Goal: Communication & Community: Ask a question

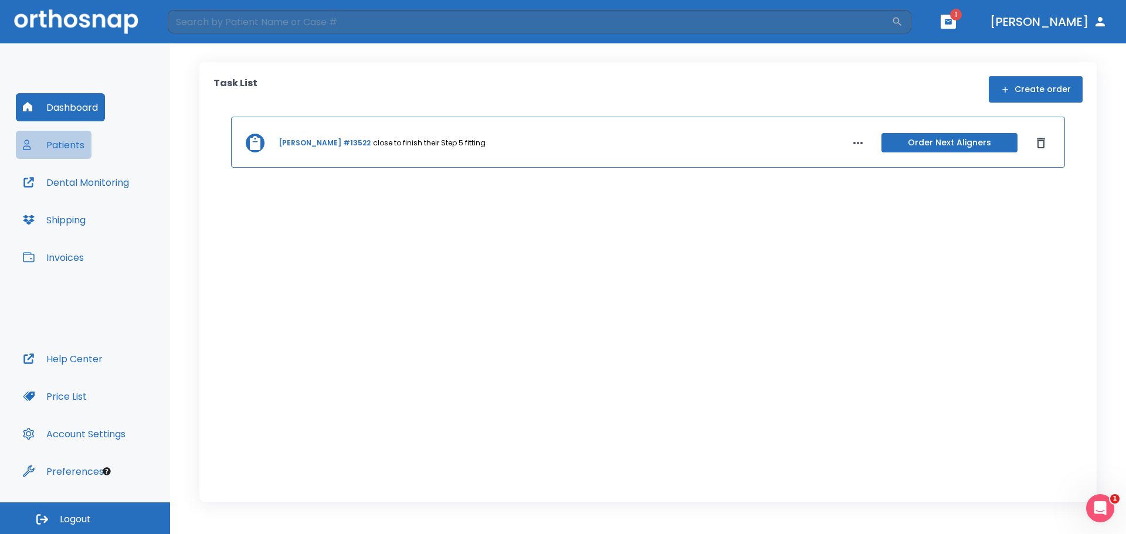
click at [77, 140] on button "Patients" at bounding box center [54, 145] width 76 height 28
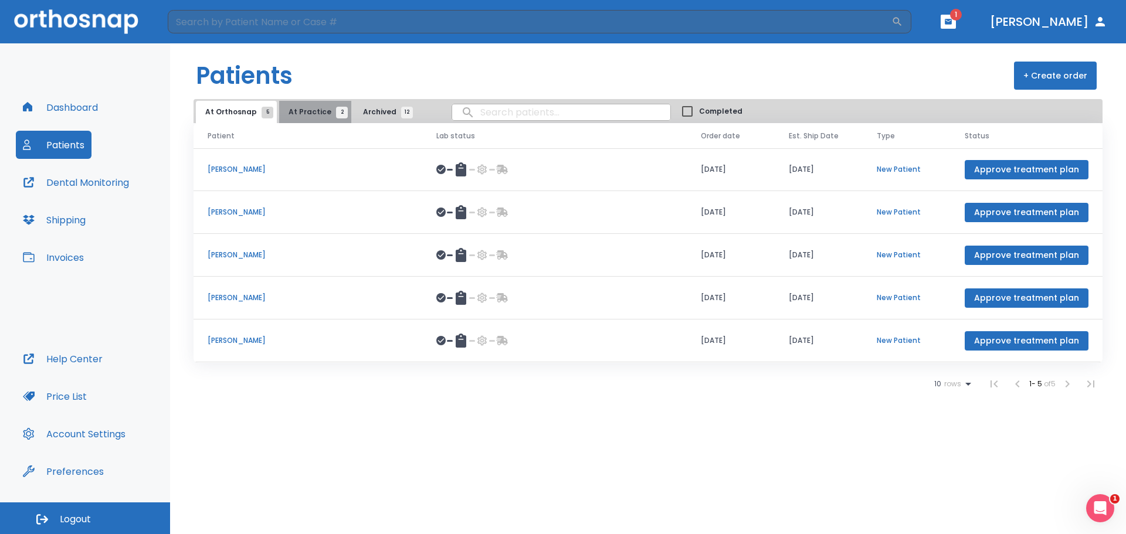
click at [312, 110] on span "At Practice 2" at bounding box center [315, 112] width 53 height 11
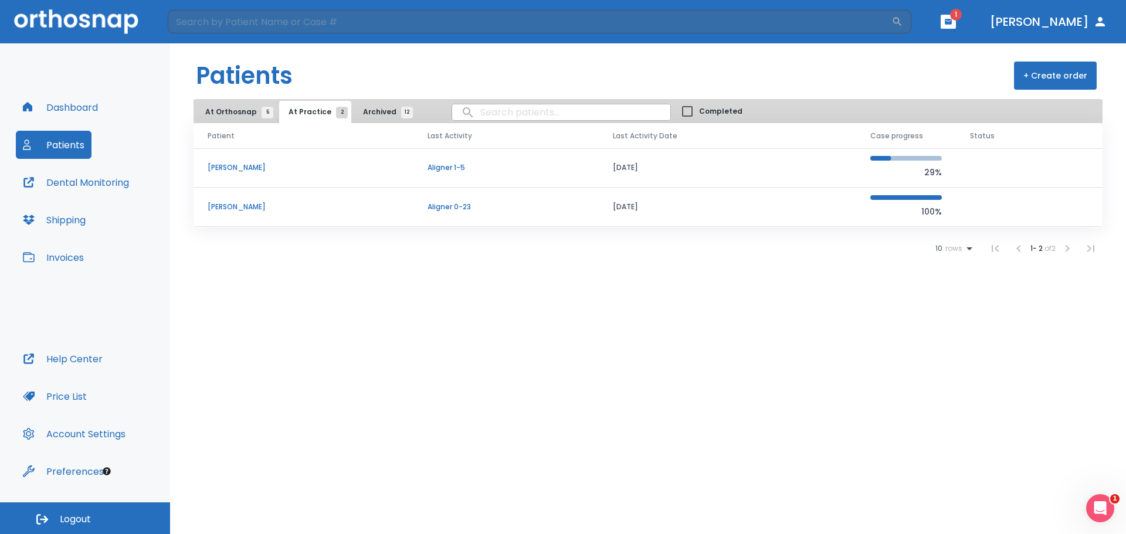
click at [233, 202] on p "[PERSON_NAME]" at bounding box center [304, 207] width 192 height 11
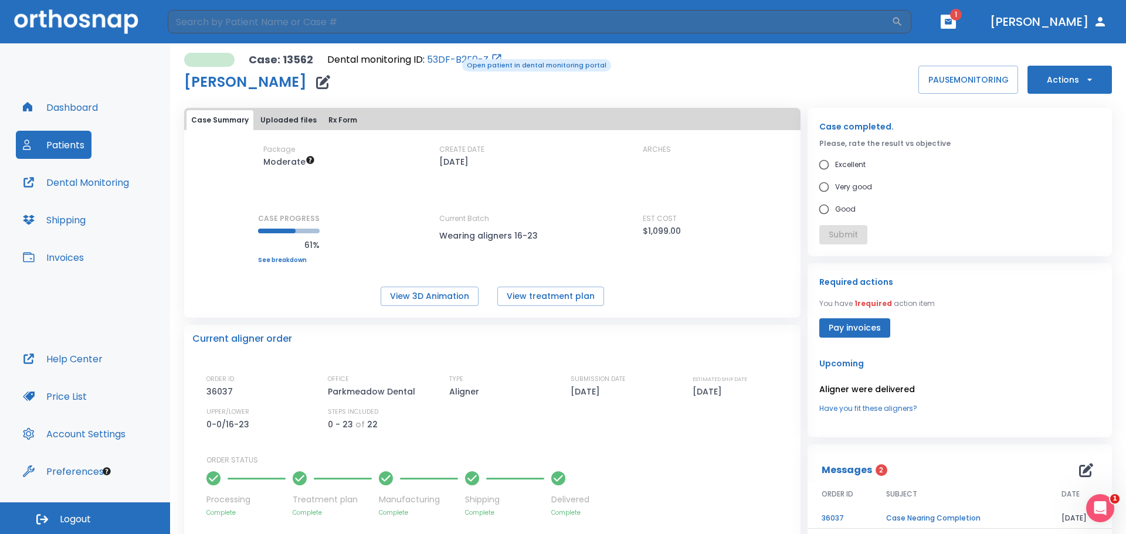
click at [454, 58] on link "53DF-B2F0-Z" at bounding box center [458, 60] width 62 height 14
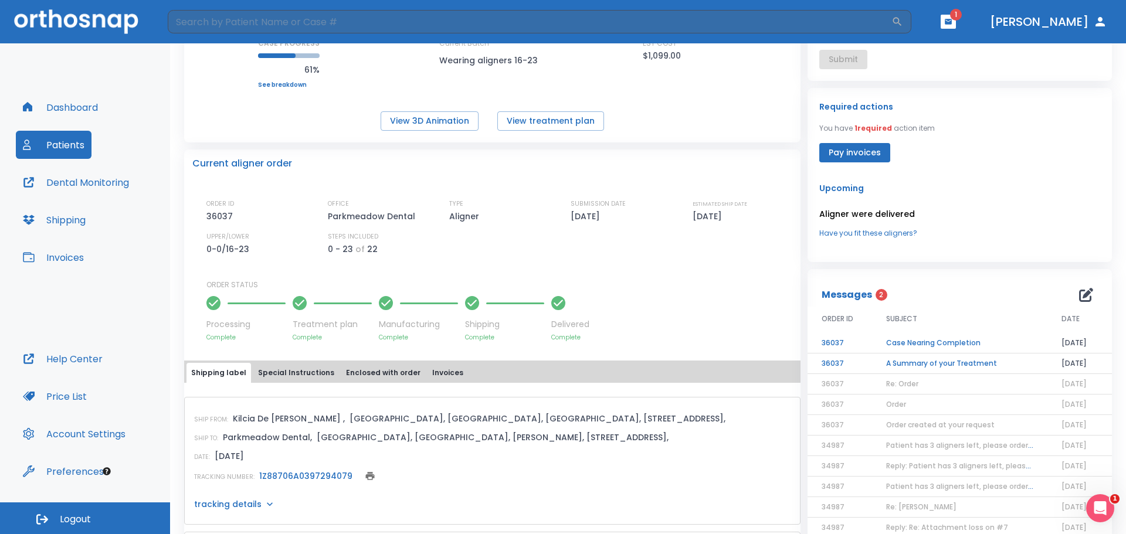
scroll to position [176, 0]
click at [963, 341] on td "Case Nearing Completion" at bounding box center [959, 343] width 175 height 21
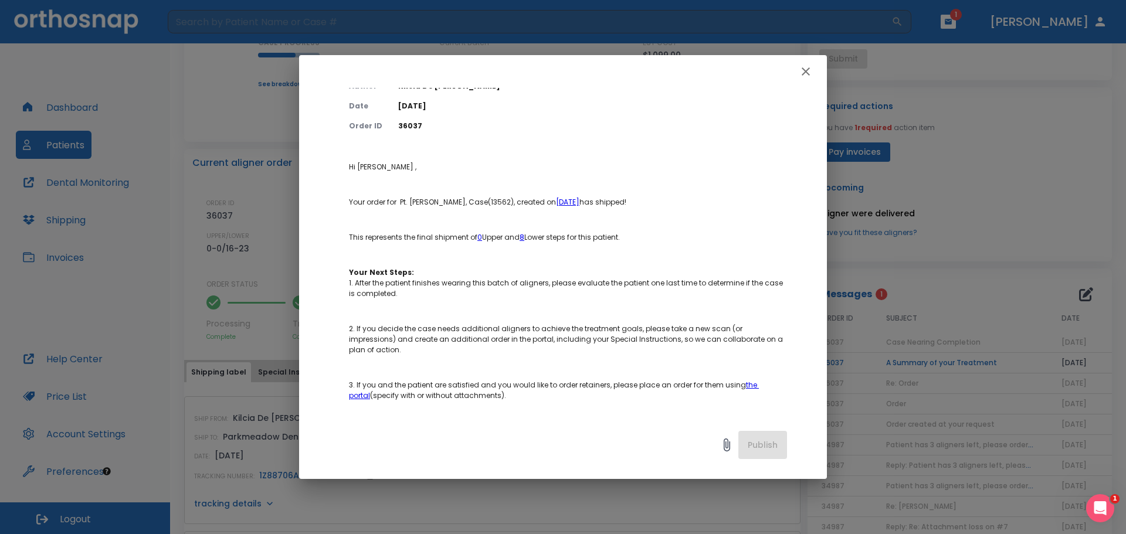
scroll to position [55, 0]
click at [746, 384] on link "the portal" at bounding box center [554, 387] width 410 height 21
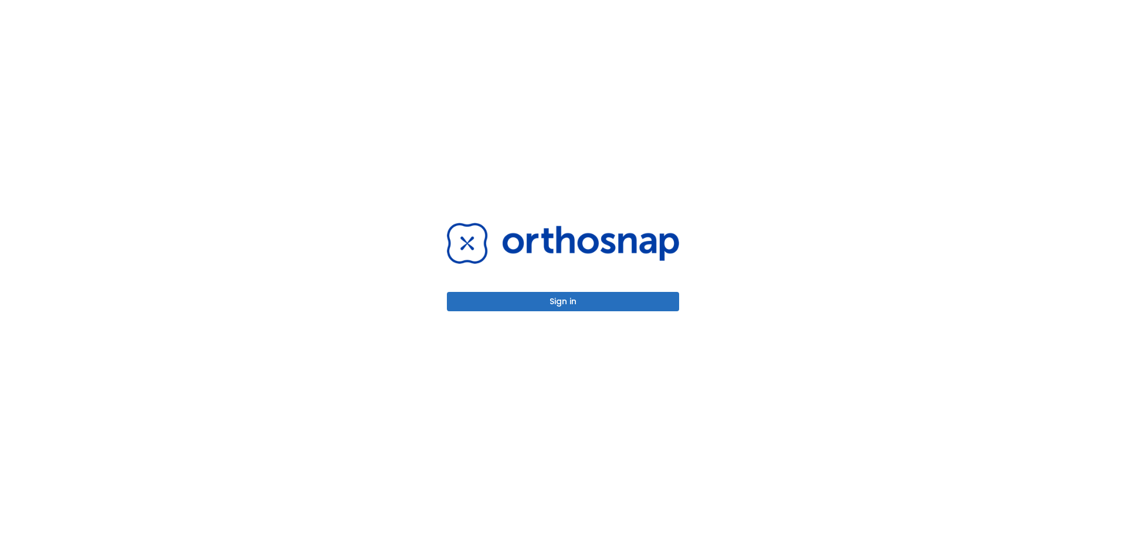
click at [660, 297] on button "Sign in" at bounding box center [563, 301] width 232 height 19
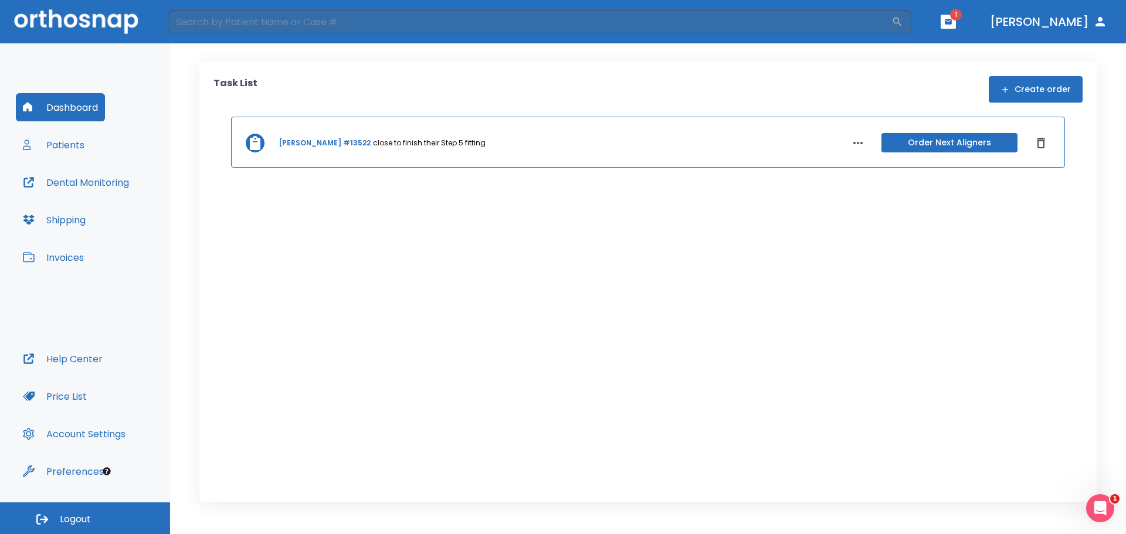
click at [71, 143] on button "Patients" at bounding box center [54, 145] width 76 height 28
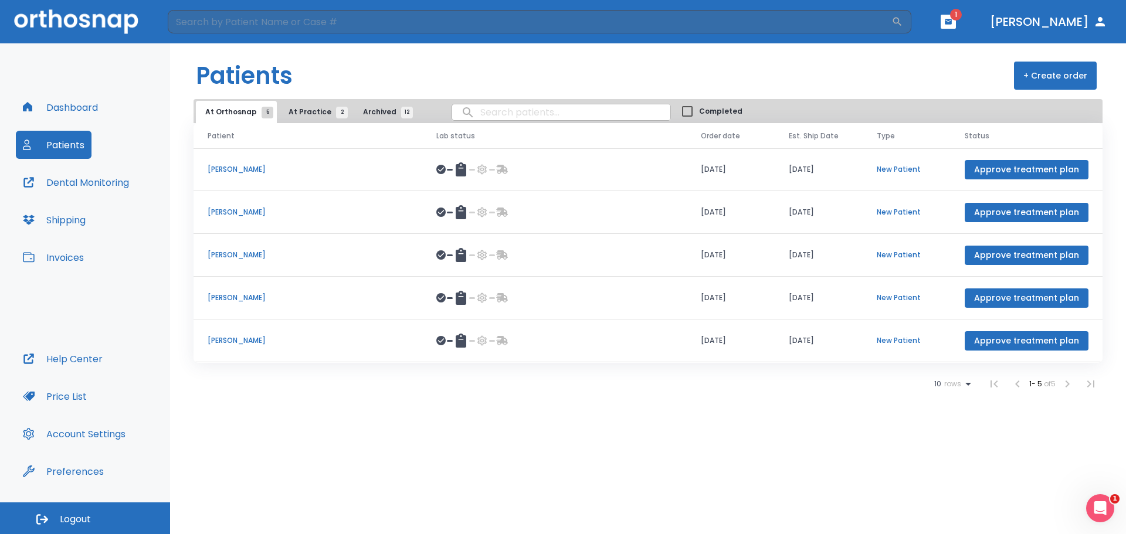
click at [306, 113] on span "At Practice 2" at bounding box center [315, 112] width 53 height 11
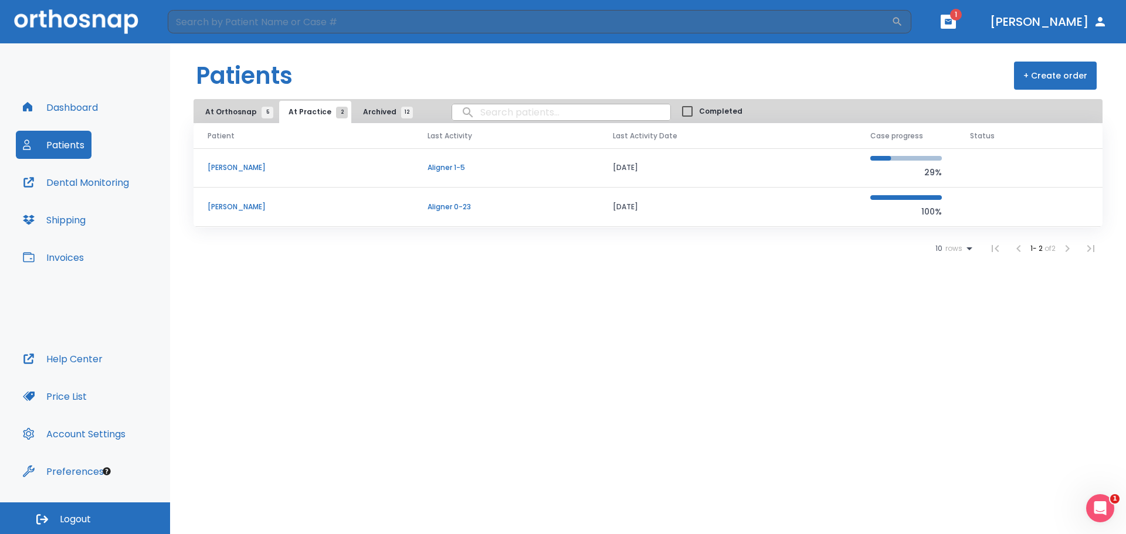
click at [215, 206] on p "[PERSON_NAME]" at bounding box center [304, 207] width 192 height 11
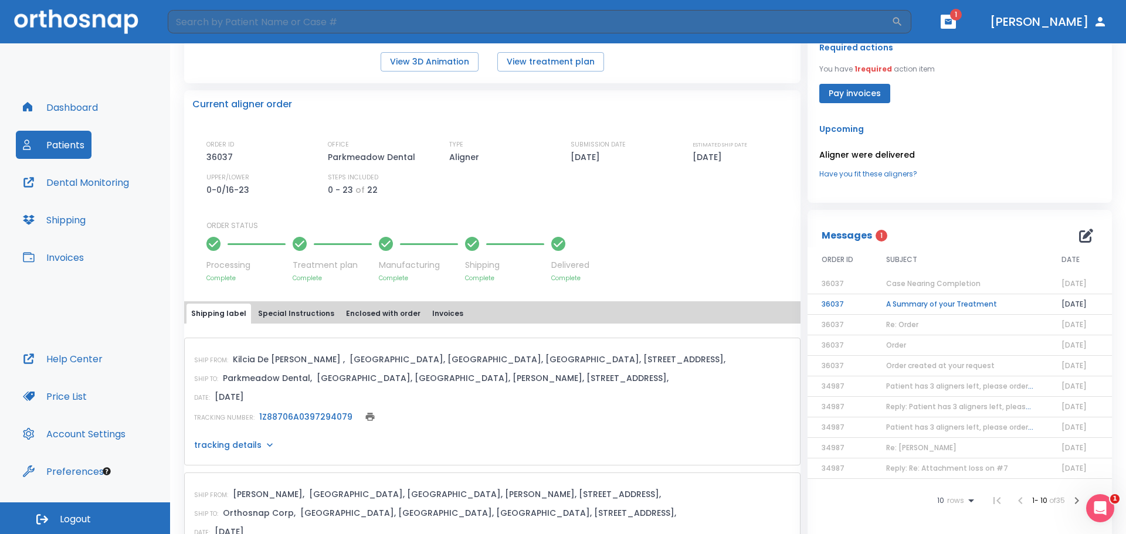
scroll to position [293, 0]
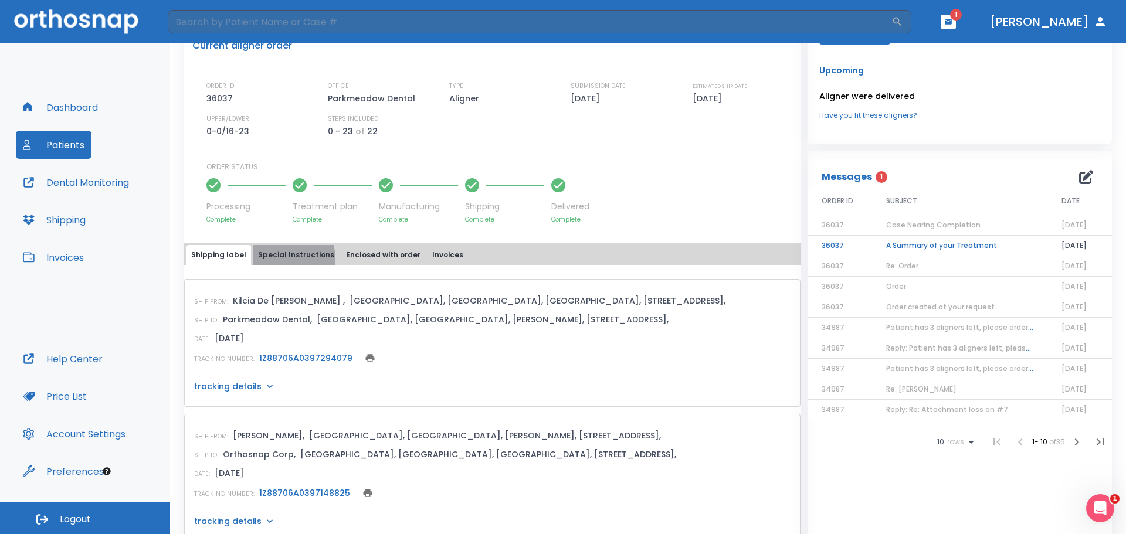
click at [270, 260] on button "Special Instructions" at bounding box center [296, 255] width 86 height 20
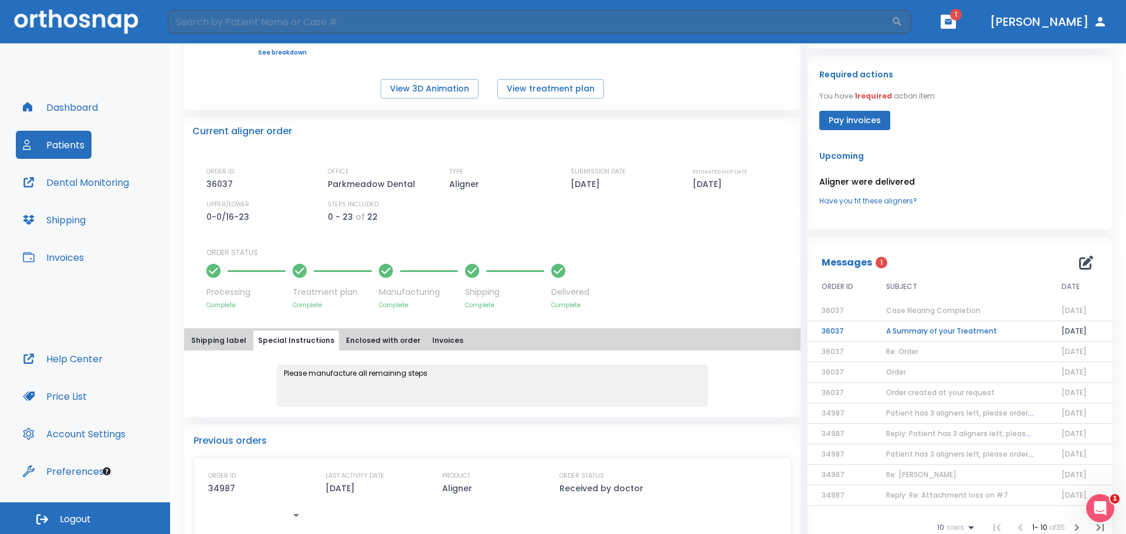
scroll to position [205, 0]
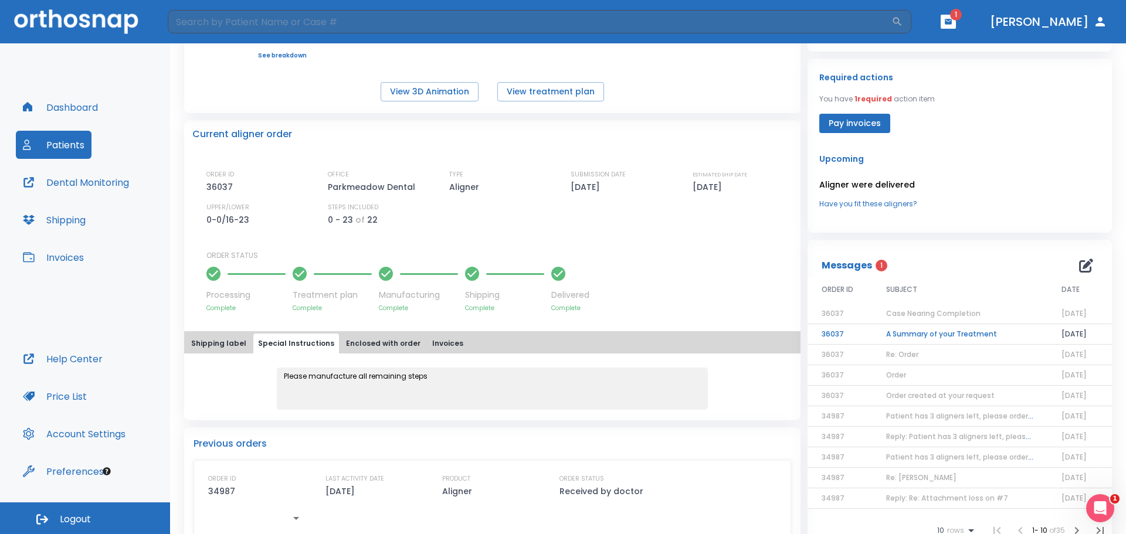
click at [934, 314] on span "Case Nearing Completion" at bounding box center [933, 314] width 94 height 10
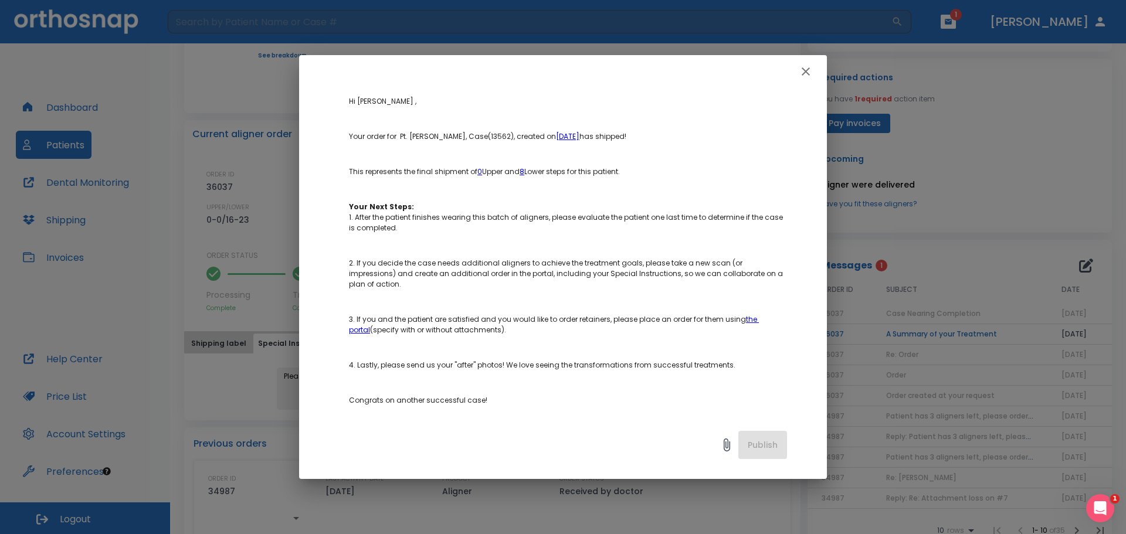
scroll to position [59, 0]
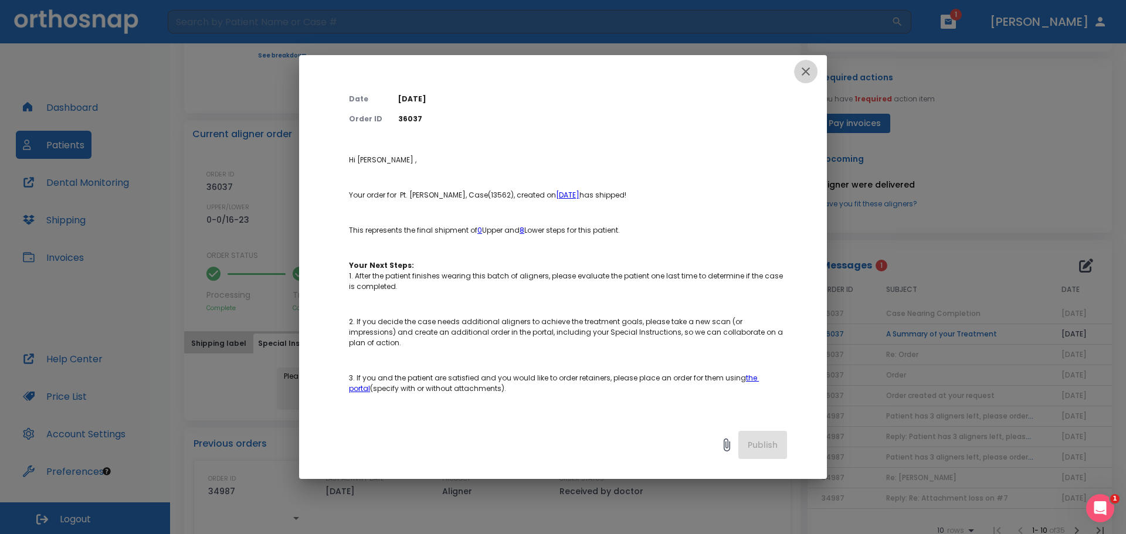
click at [812, 67] on icon "button" at bounding box center [806, 72] width 14 height 14
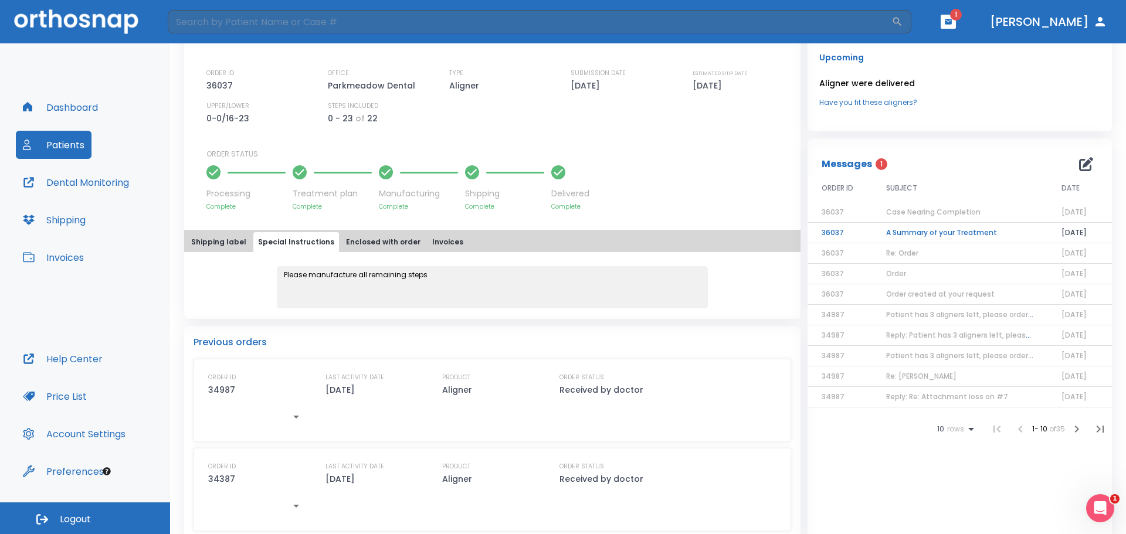
scroll to position [322, 0]
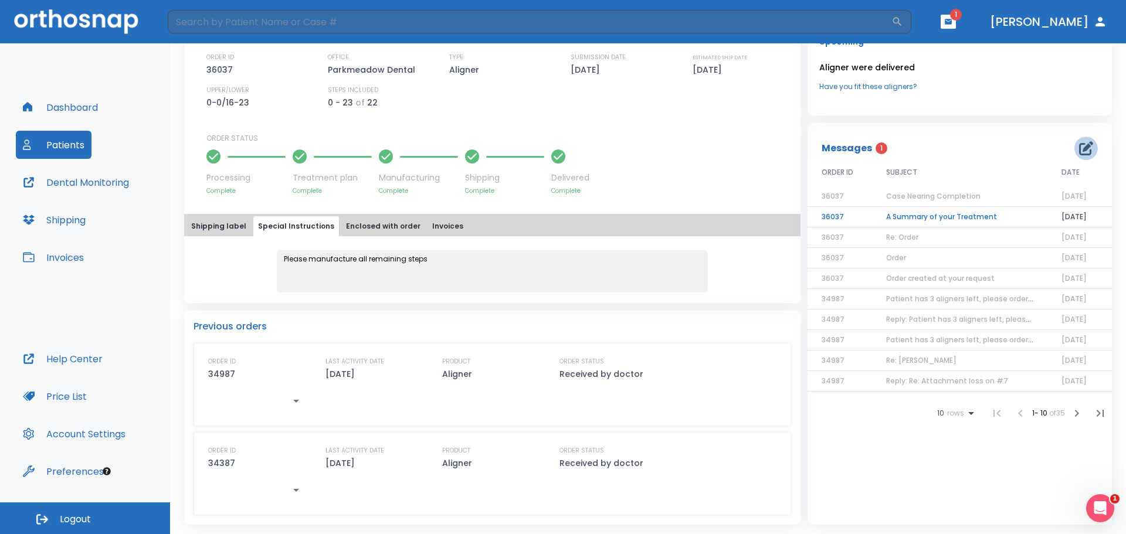
click at [1085, 143] on icon "button" at bounding box center [1086, 148] width 14 height 14
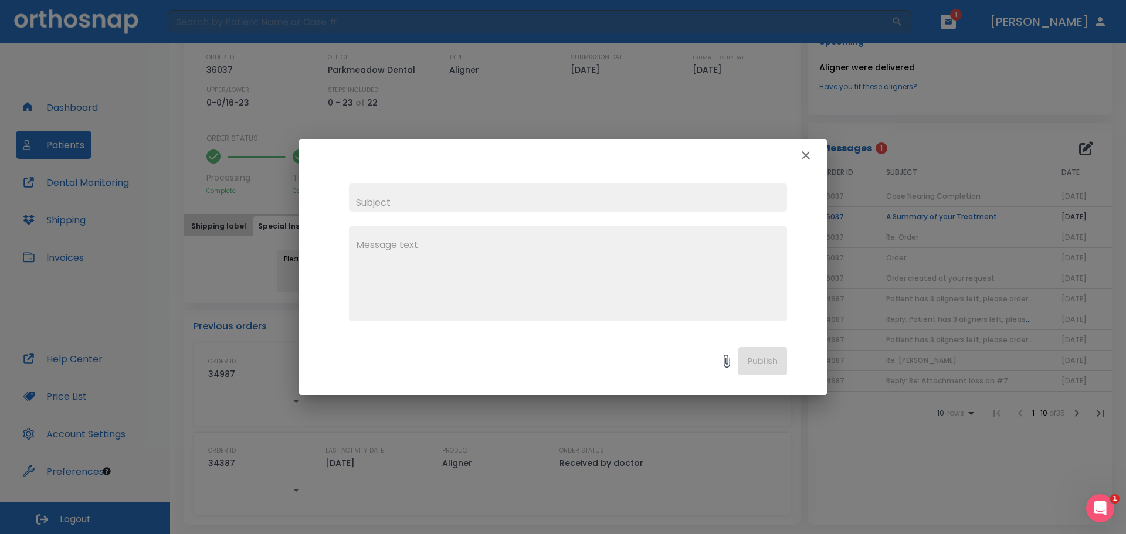
click at [504, 196] on input "text" at bounding box center [568, 198] width 438 height 28
type input "Broken Upper 15 aligner"
click at [433, 243] on textarea at bounding box center [568, 278] width 424 height 81
